Goal: Information Seeking & Learning: Learn about a topic

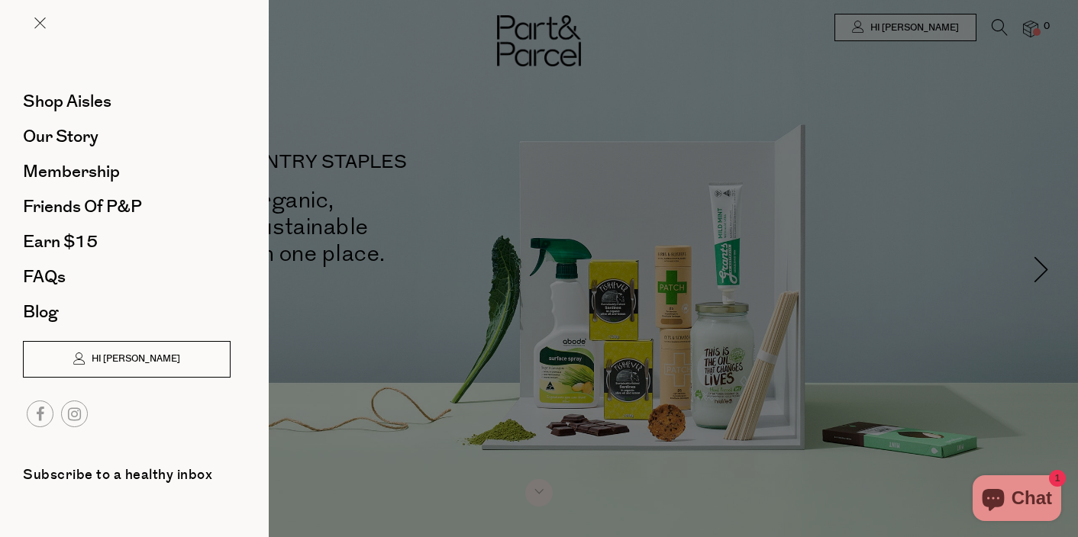
click at [133, 353] on span "Hi [PERSON_NAME]" at bounding box center [134, 359] width 92 height 13
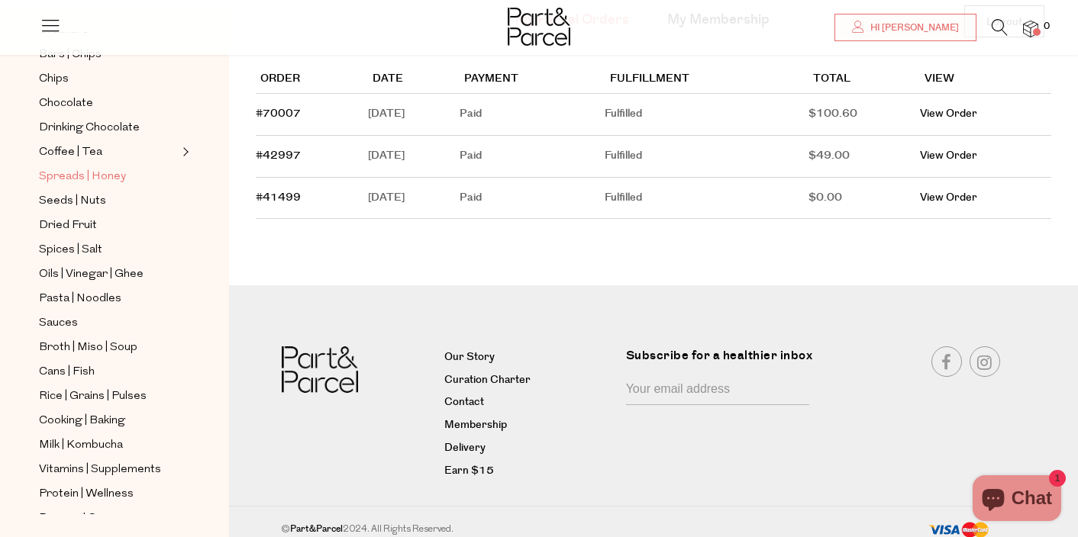
scroll to position [492, 0]
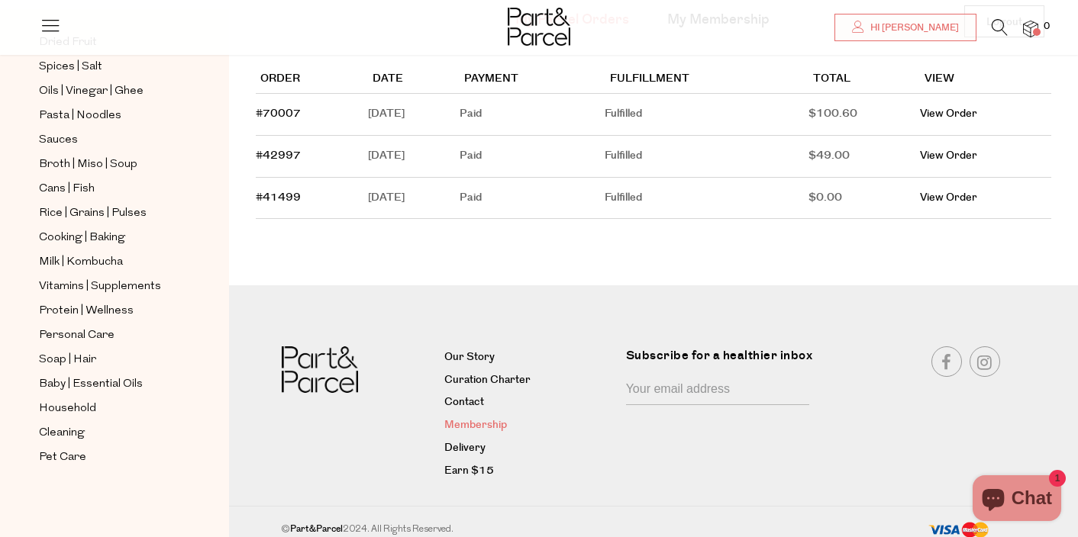
click at [489, 421] on link "Membership" at bounding box center [529, 426] width 170 height 18
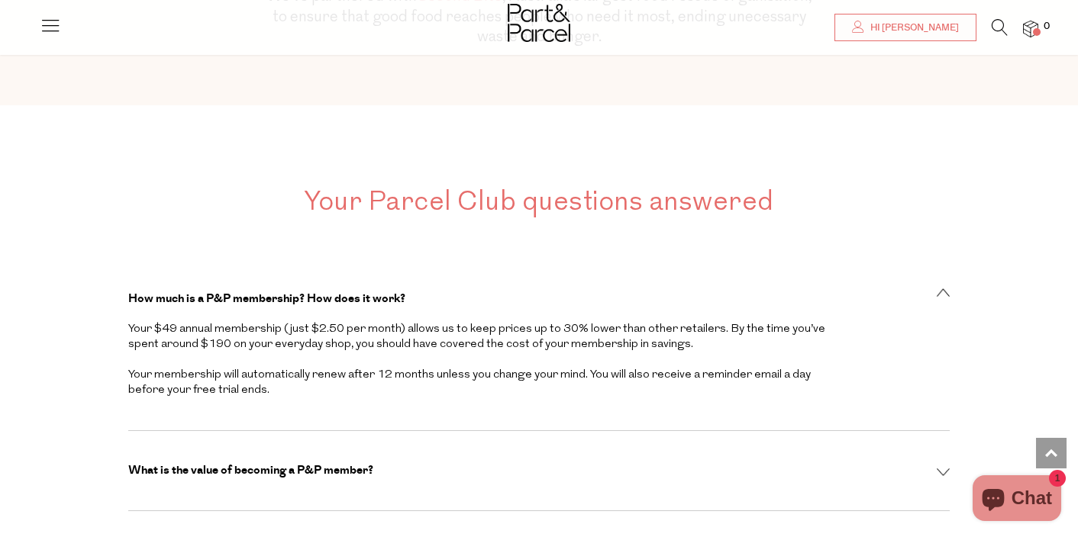
scroll to position [4417, 0]
